Goal: Transaction & Acquisition: Download file/media

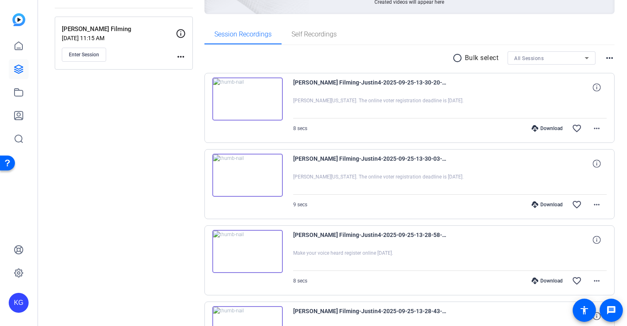
scroll to position [127, 0]
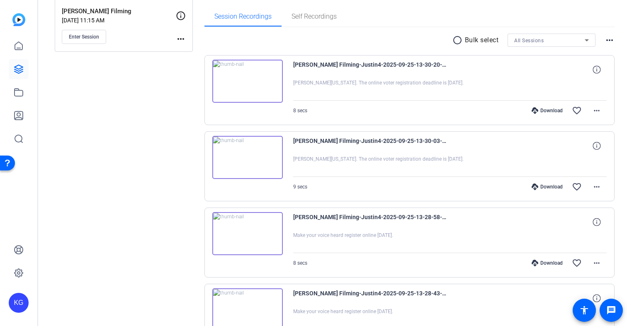
click at [546, 112] on div "Download" at bounding box center [546, 110] width 39 height 7
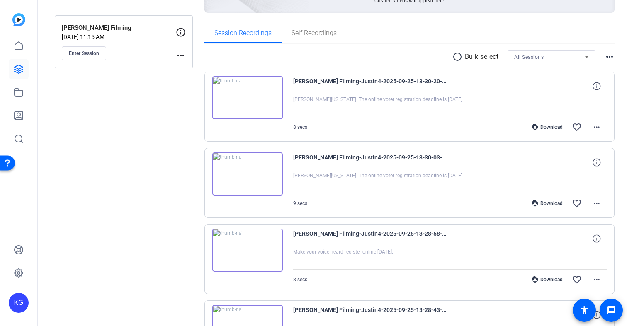
scroll to position [123, 0]
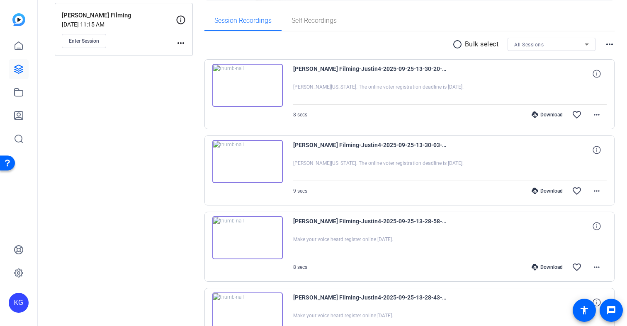
click at [548, 191] on div "Download" at bounding box center [546, 191] width 39 height 7
click at [550, 268] on div "Download" at bounding box center [546, 267] width 39 height 7
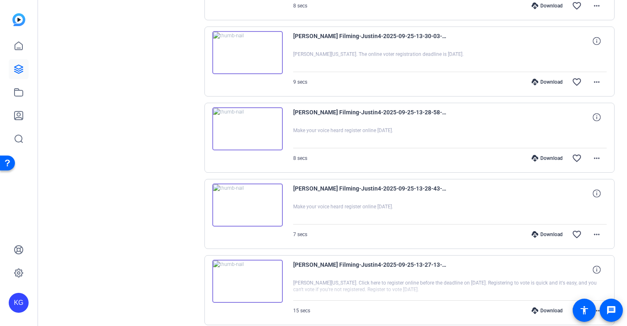
scroll to position [236, 0]
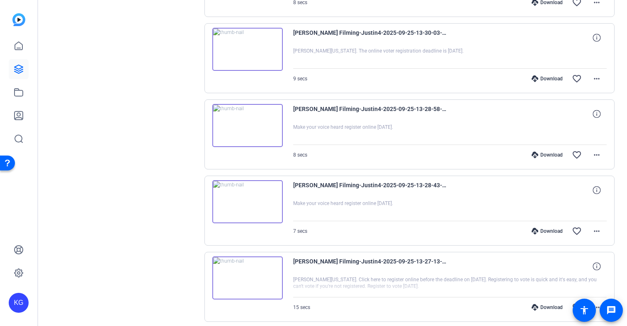
click at [553, 230] on div "Download" at bounding box center [546, 231] width 39 height 7
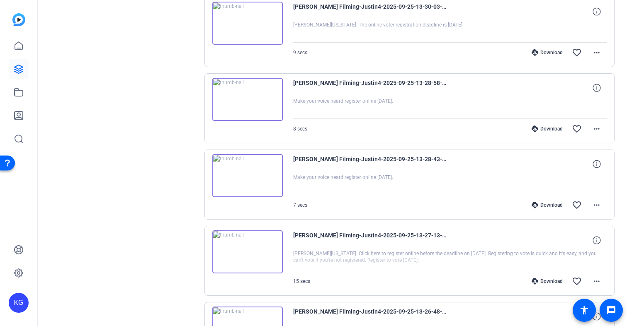
scroll to position [275, 0]
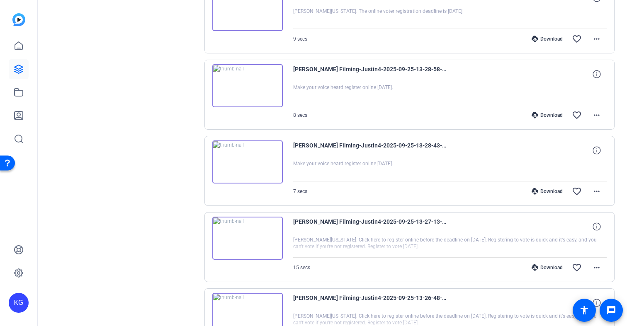
click at [550, 267] on div "Download" at bounding box center [546, 268] width 39 height 7
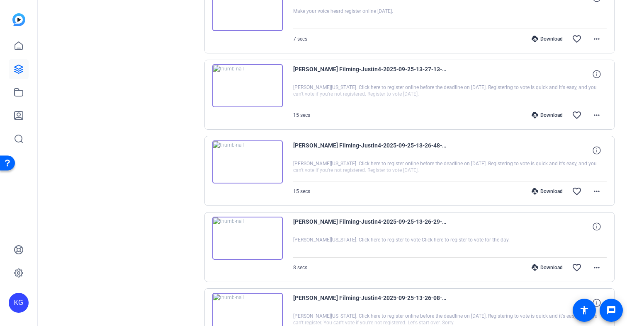
scroll to position [435, 0]
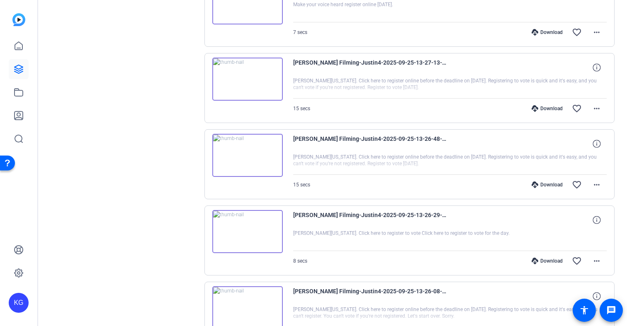
click at [548, 185] on div "Download" at bounding box center [546, 185] width 39 height 7
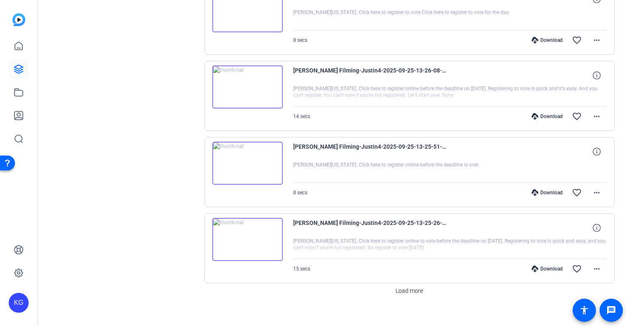
scroll to position [662, 0]
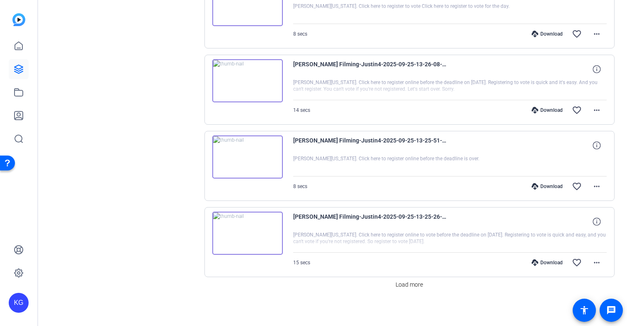
click at [550, 35] on div "Download" at bounding box center [546, 34] width 39 height 7
click at [547, 110] on div "Download" at bounding box center [546, 110] width 39 height 7
click at [550, 187] on div "Download" at bounding box center [546, 186] width 39 height 7
click at [548, 262] on div "Download" at bounding box center [546, 263] width 39 height 7
click at [409, 285] on span "Load more" at bounding box center [409, 285] width 27 height 9
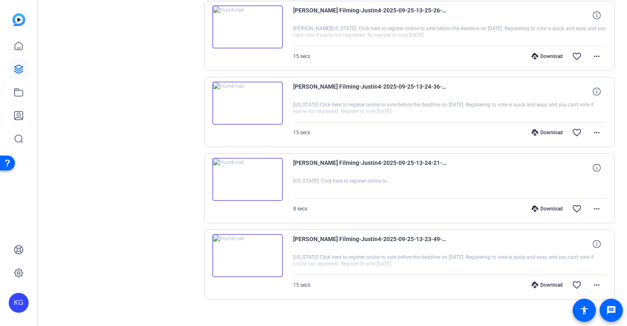
scroll to position [879, 0]
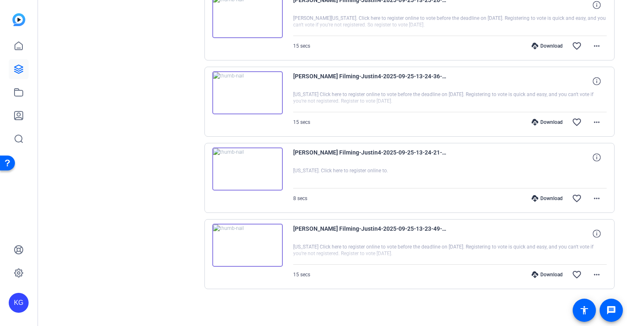
click at [549, 123] on div "Download" at bounding box center [546, 122] width 39 height 7
click at [550, 199] on div "Download" at bounding box center [546, 198] width 39 height 7
click at [552, 276] on div "Download" at bounding box center [546, 275] width 39 height 7
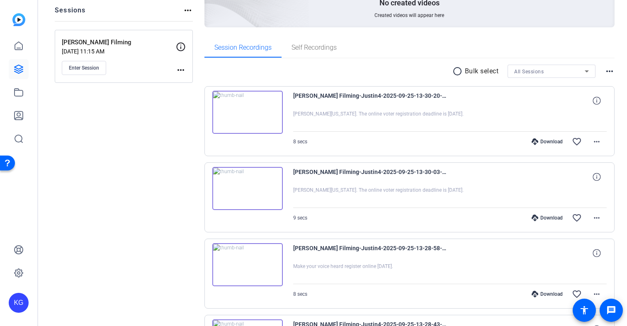
scroll to position [88, 0]
